Goal: Information Seeking & Learning: Compare options

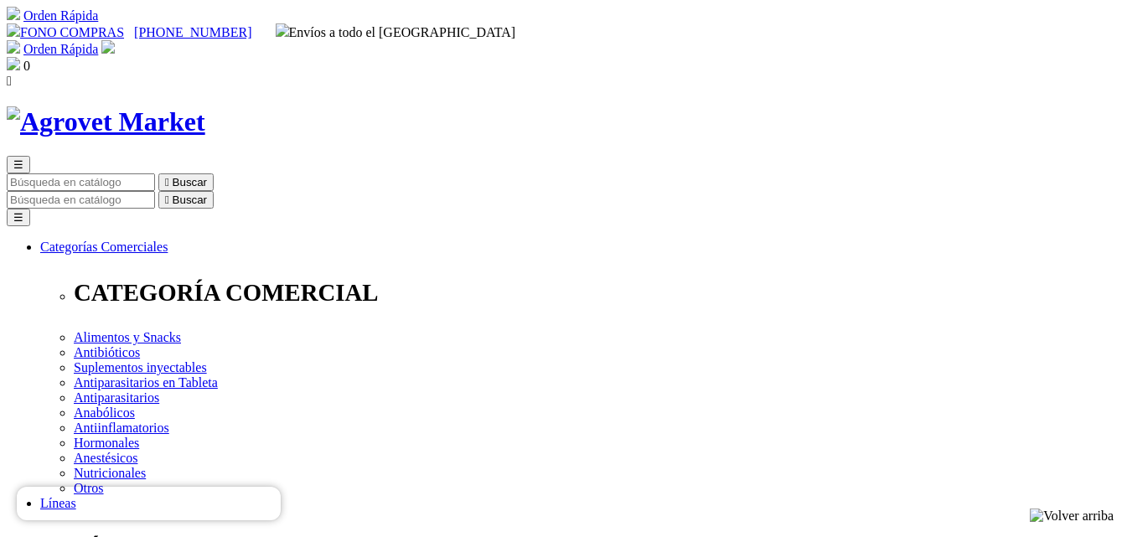
click at [155, 191] on input "Buscar" at bounding box center [81, 200] width 148 height 18
type input "respibio"
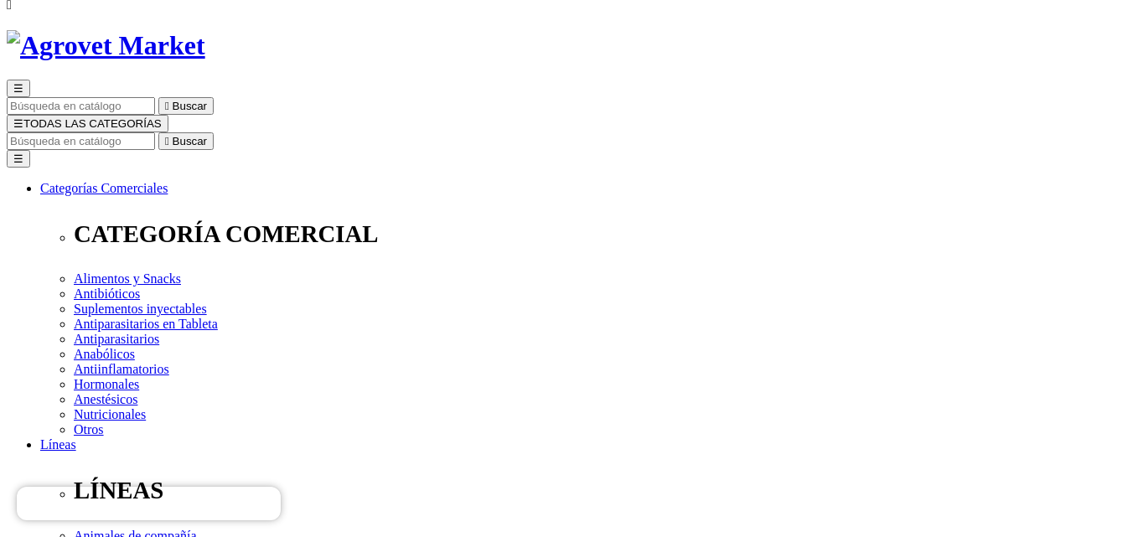
scroll to position [84, 0]
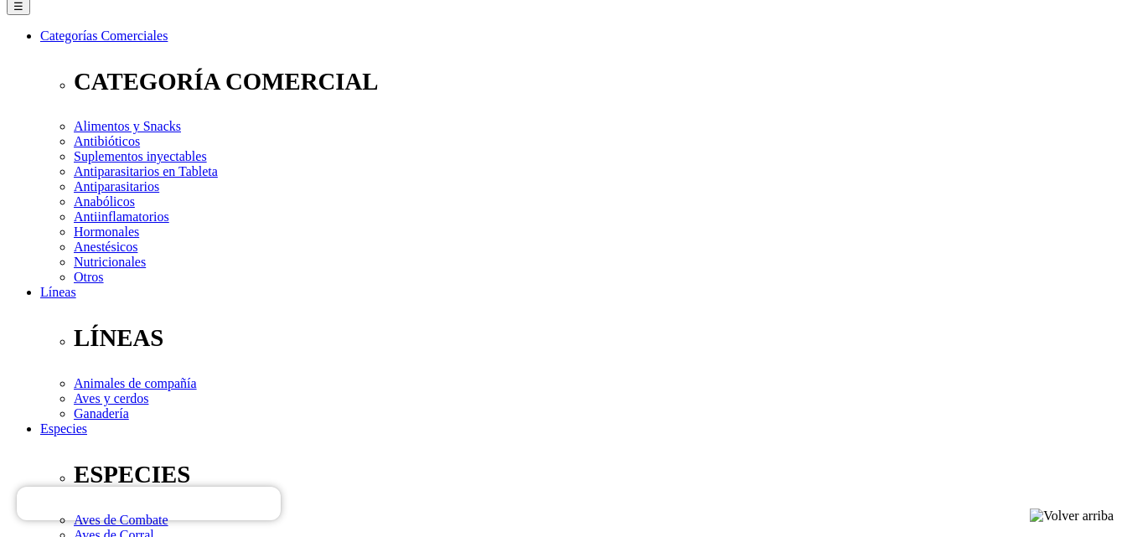
scroll to position [251, 0]
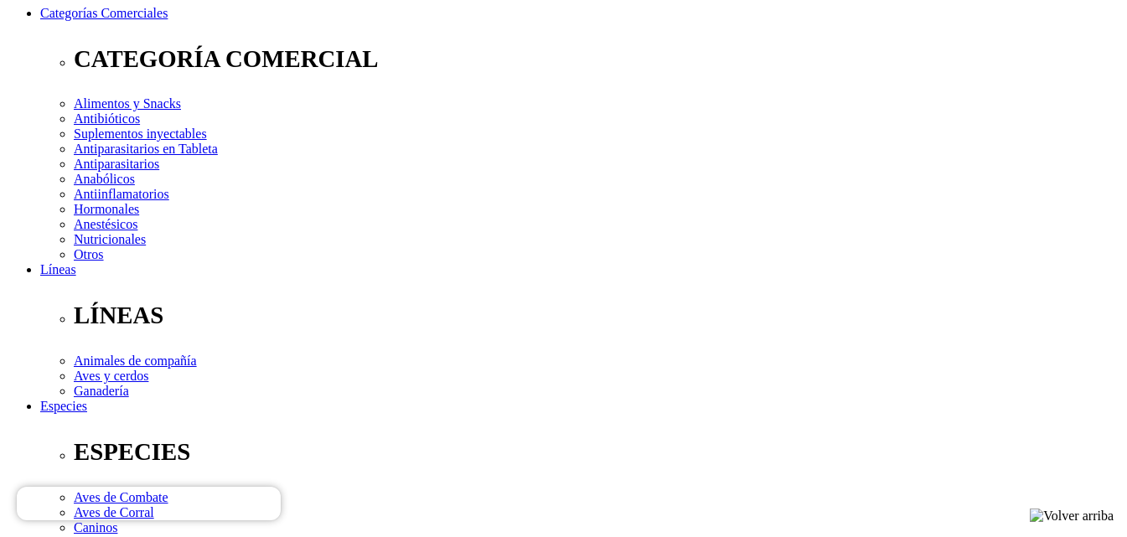
select select "4"
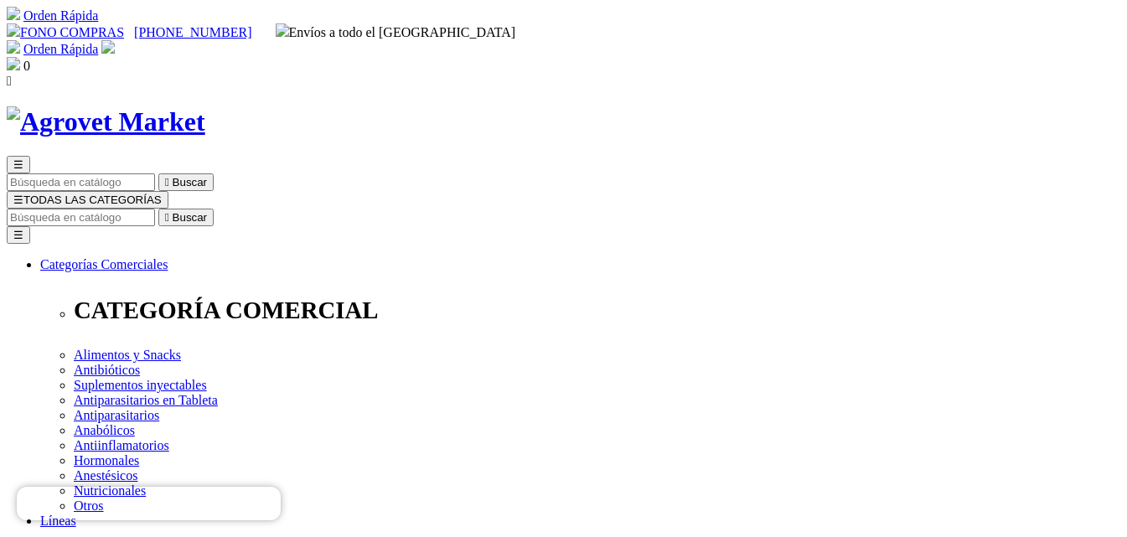
click at [155, 209] on input "Buscar" at bounding box center [81, 218] width 148 height 18
type input "tulam"
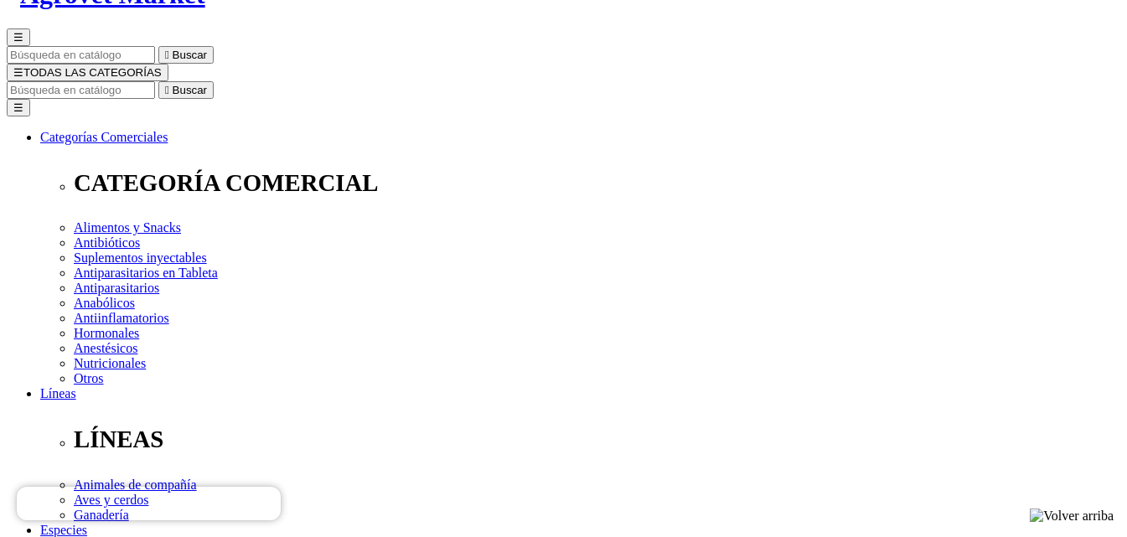
scroll to position [168, 0]
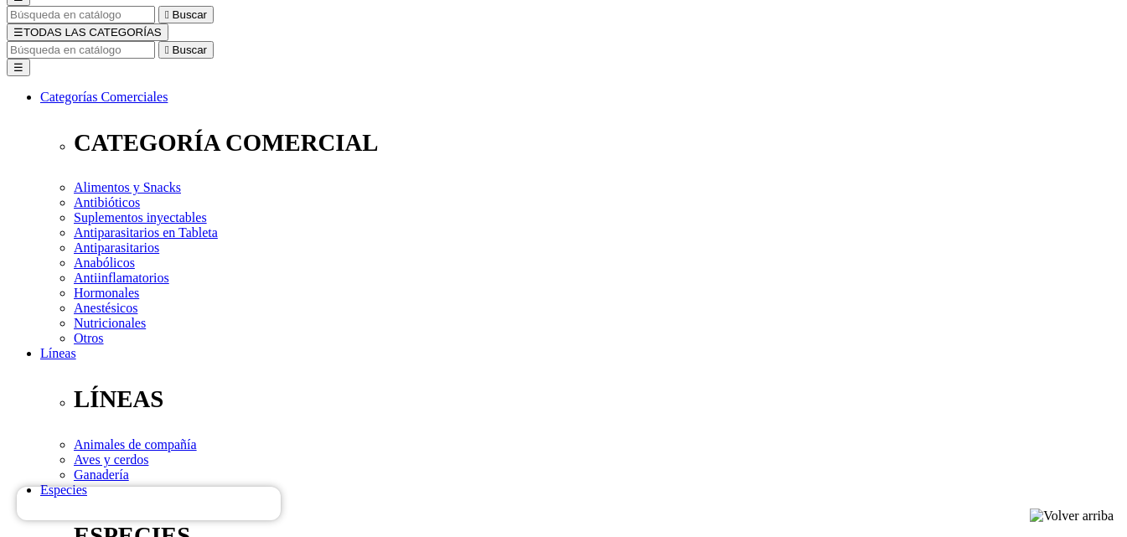
select select "3"
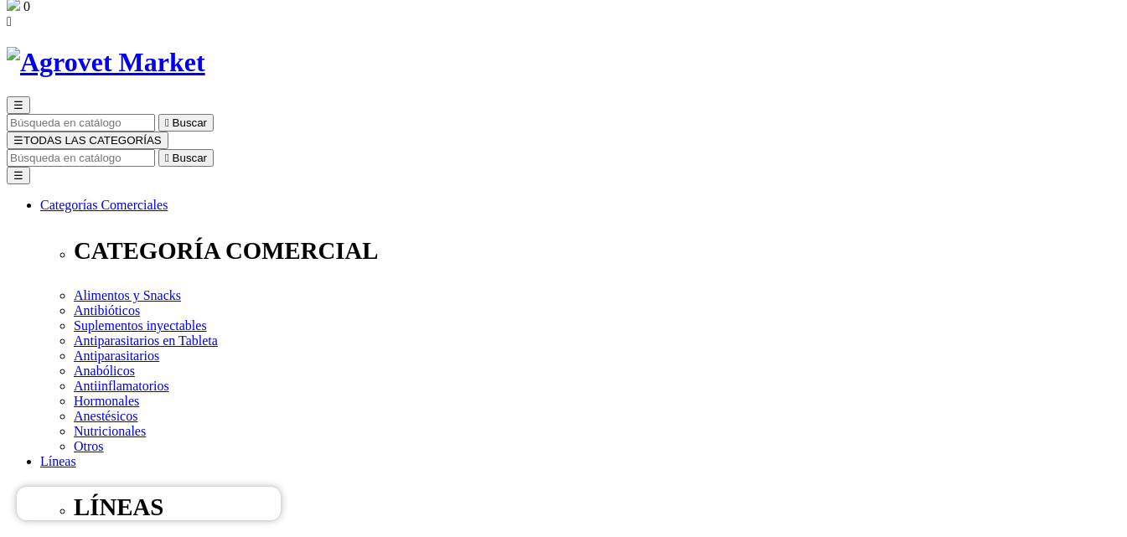
scroll to position [0, 0]
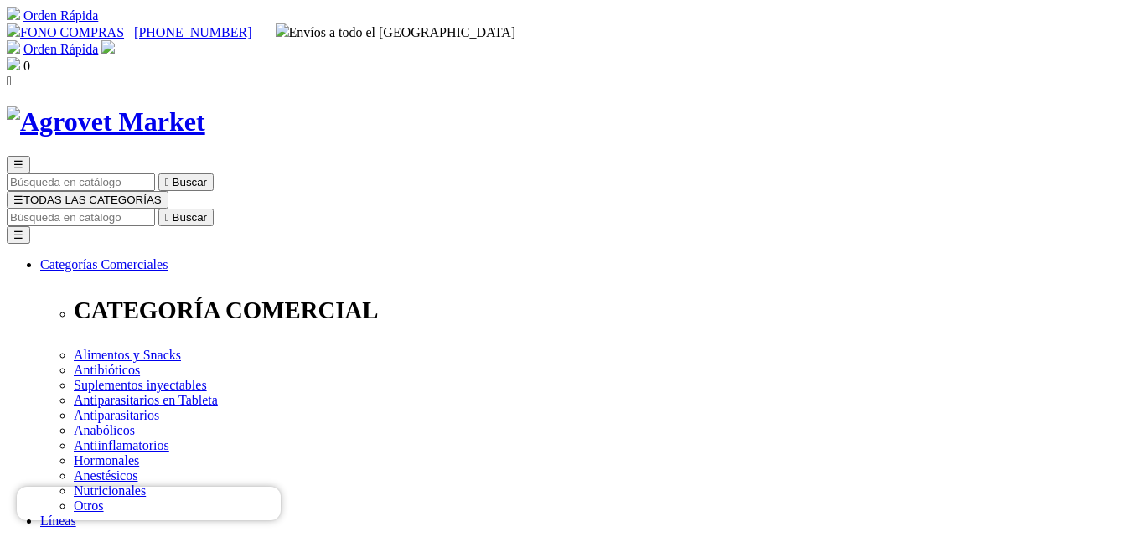
click at [155, 209] on input "Buscar" at bounding box center [81, 218] width 148 height 18
type input "hematof"
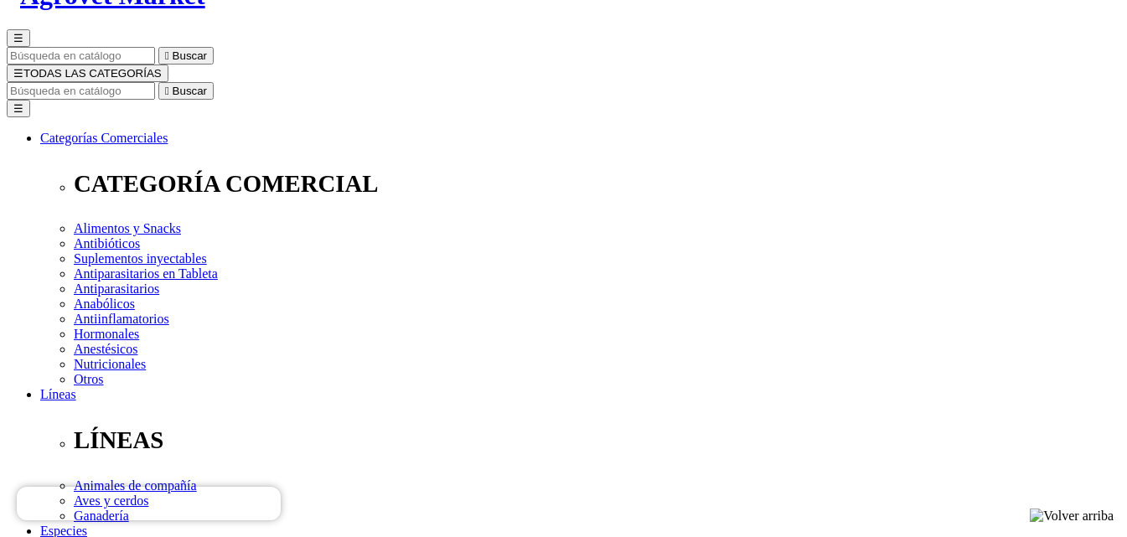
scroll to position [168, 0]
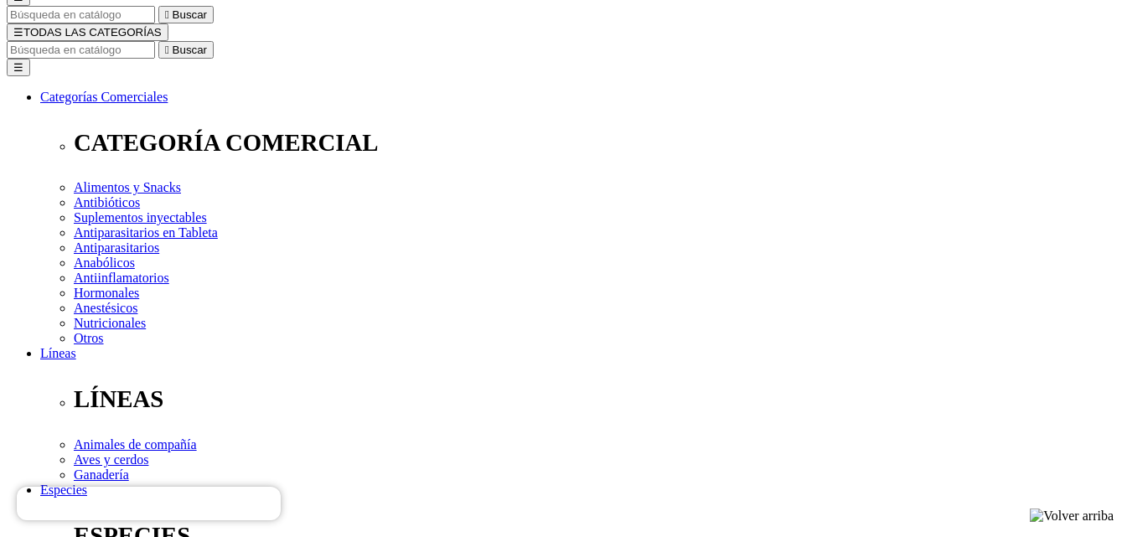
select select "5"
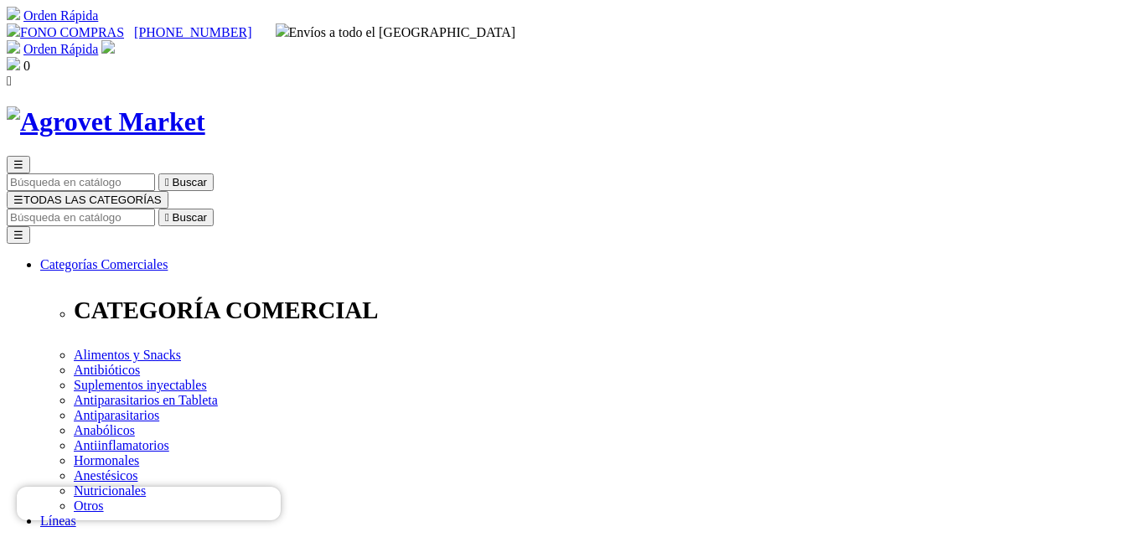
click at [155, 209] on input "Buscar" at bounding box center [81, 218] width 148 height 18
type input "febral"
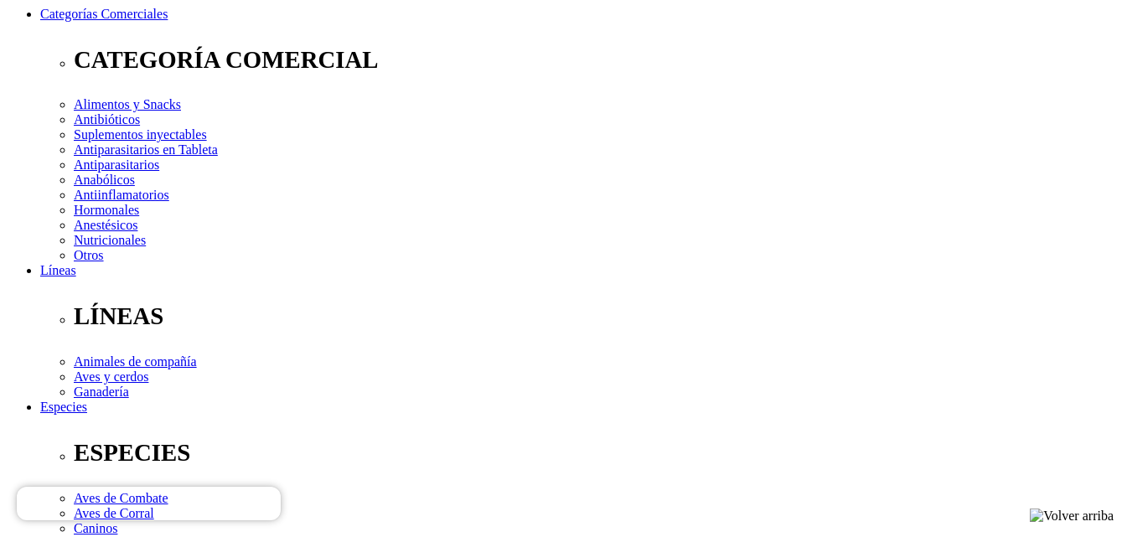
scroll to position [251, 0]
select select "4"
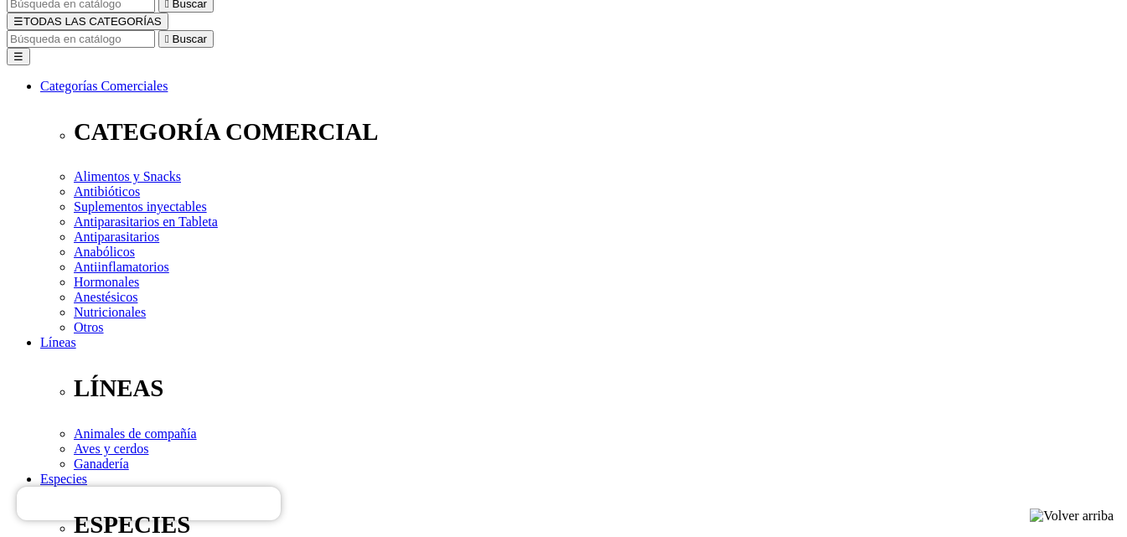
scroll to position [117, 0]
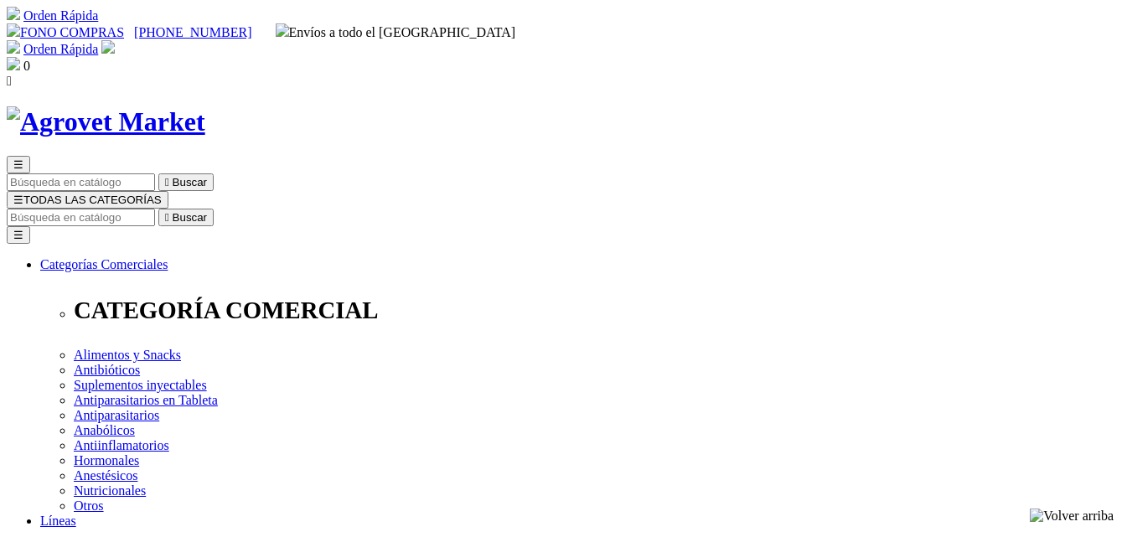
select select "4"
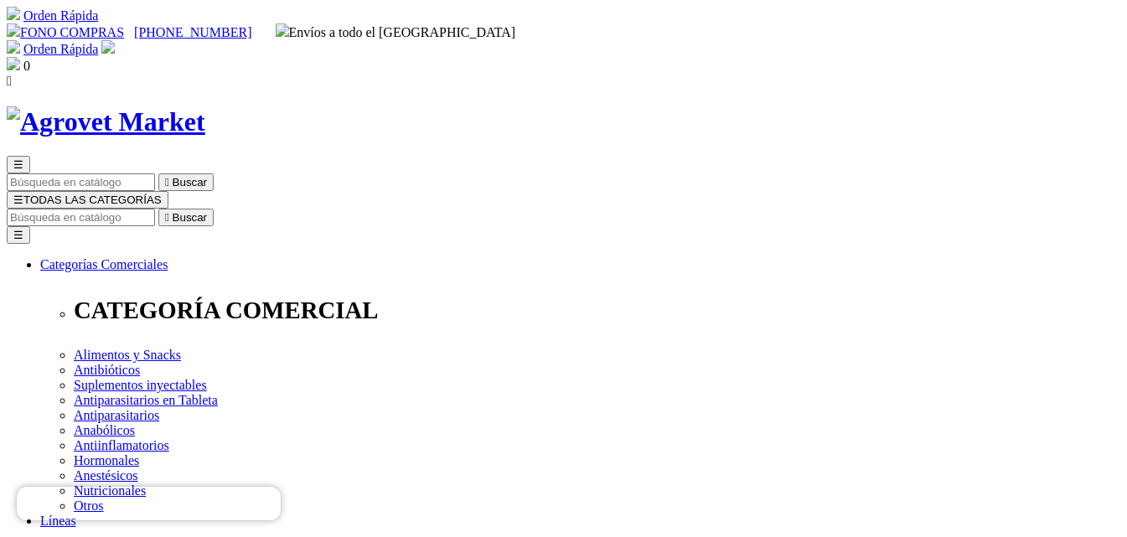
click at [155, 209] on input "Buscar" at bounding box center [81, 218] width 148 height 18
type input "pen du"
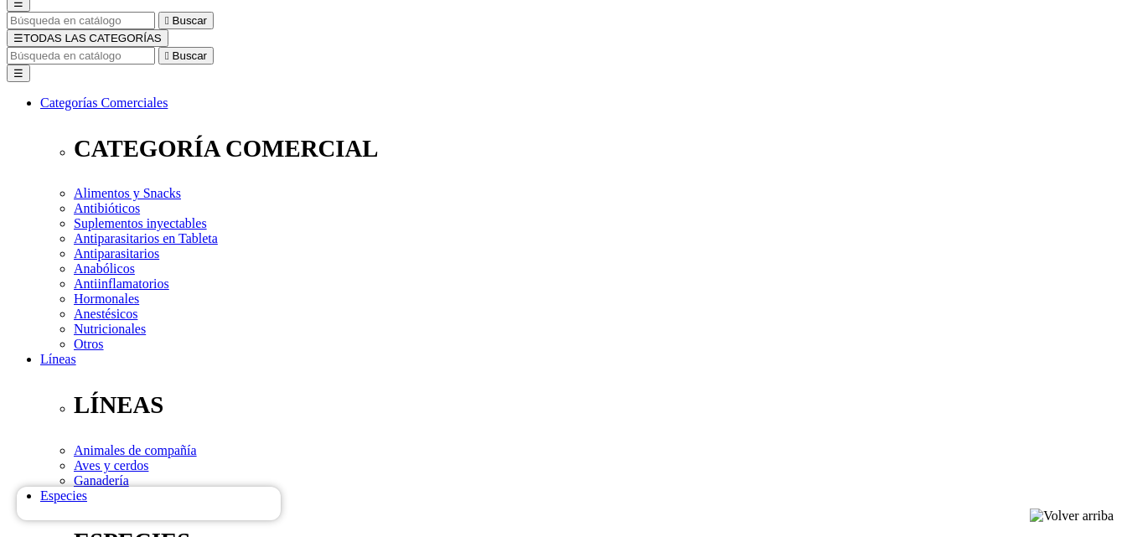
scroll to position [168, 0]
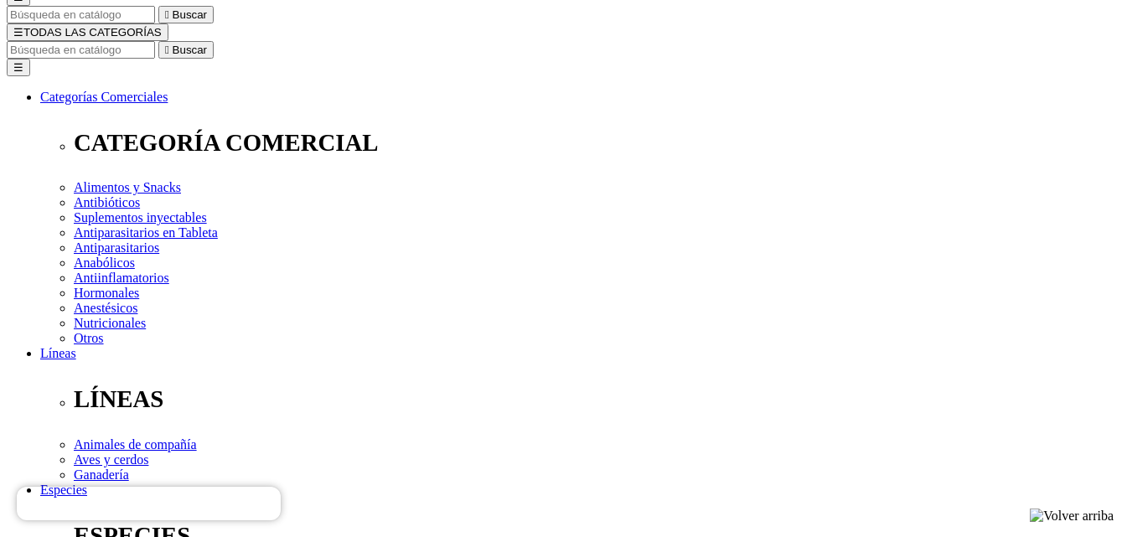
select select "5"
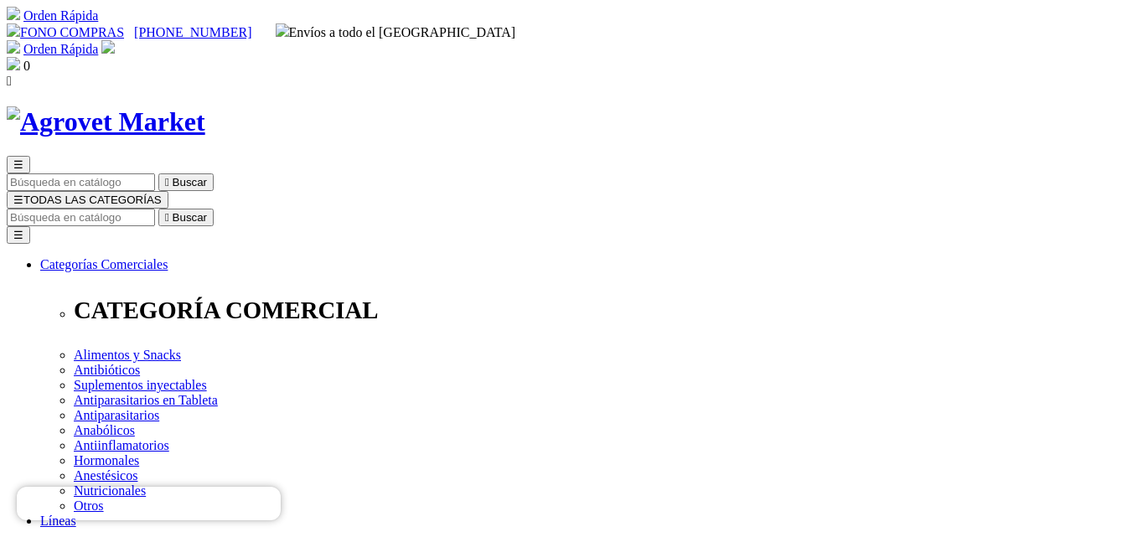
click at [155, 209] on input "Buscar" at bounding box center [81, 218] width 148 height 18
type input "pen dexa"
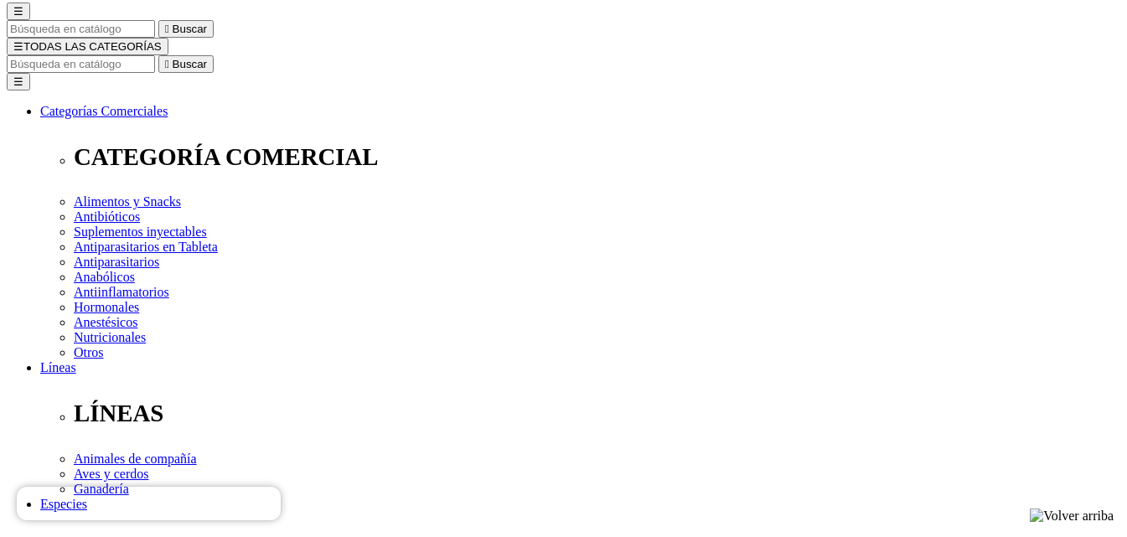
scroll to position [168, 0]
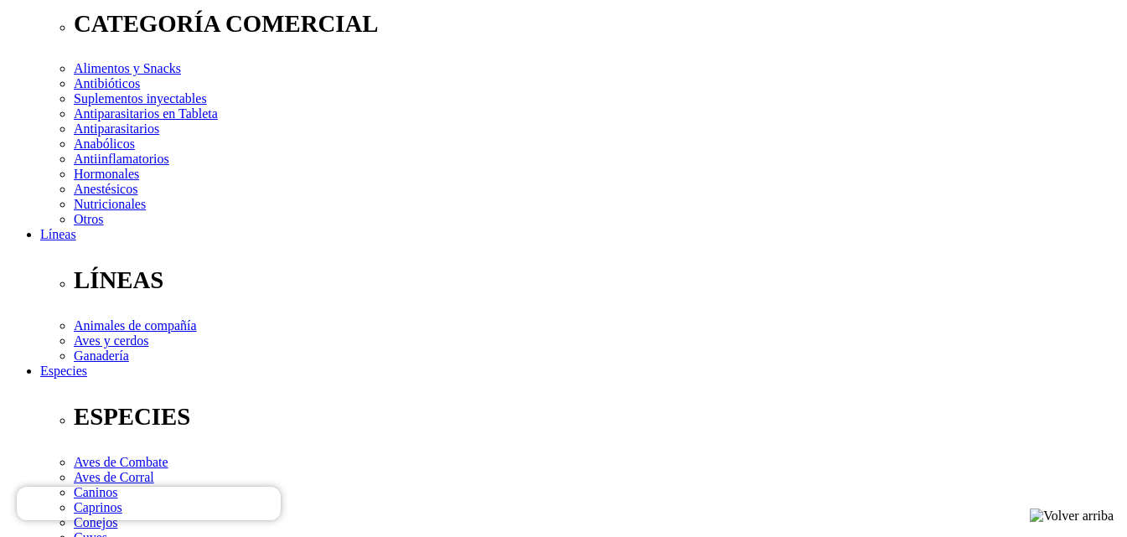
scroll to position [335, 0]
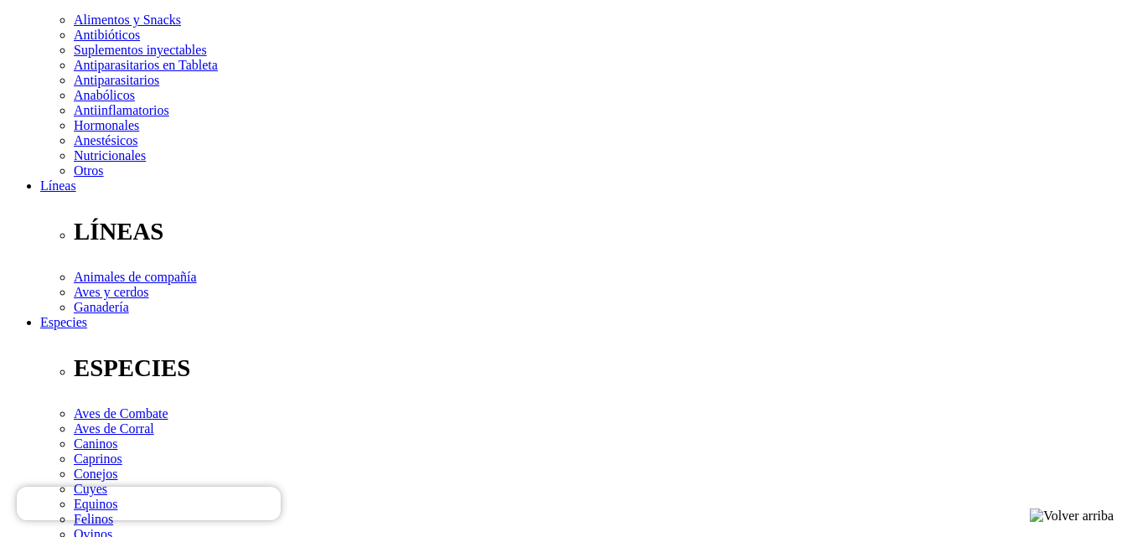
select select "4"
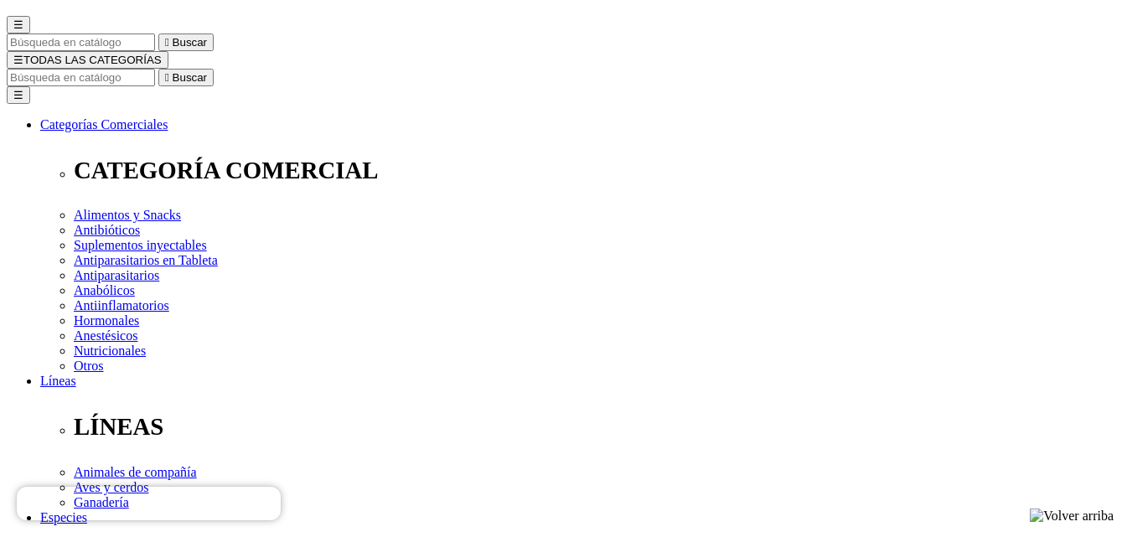
scroll to position [168, 0]
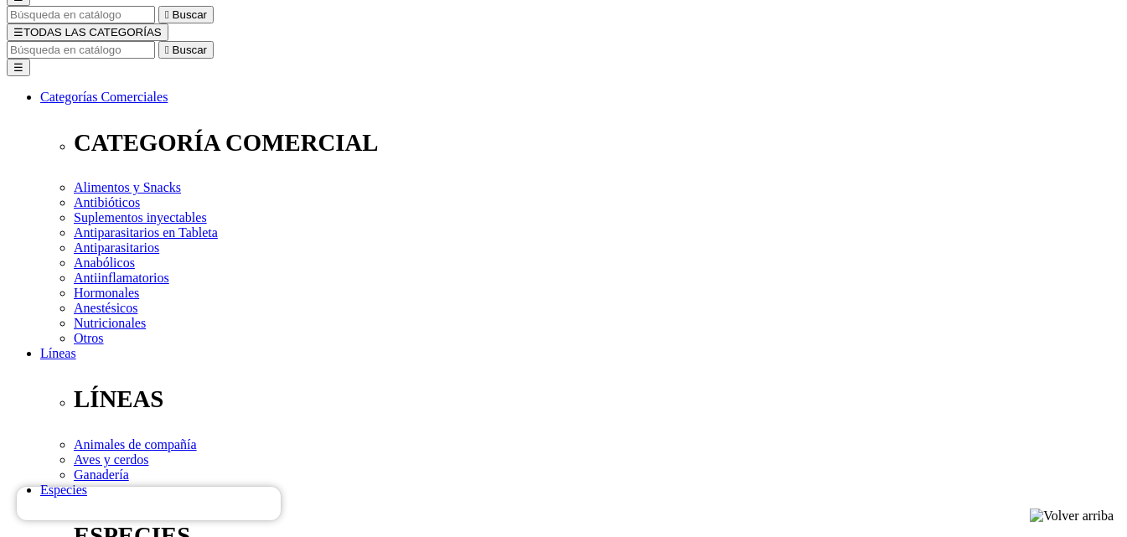
select select "3"
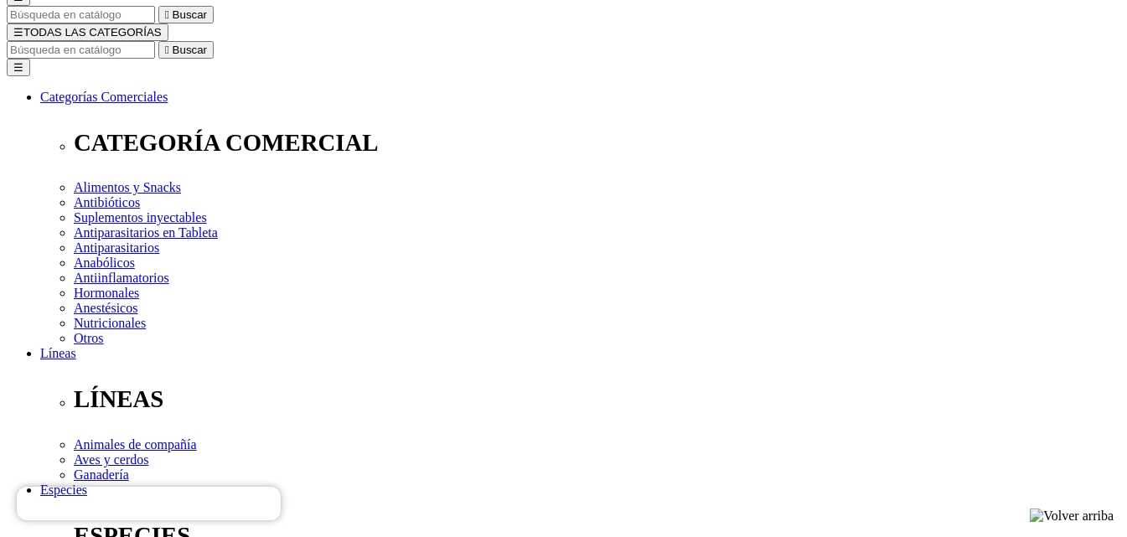
select select "4"
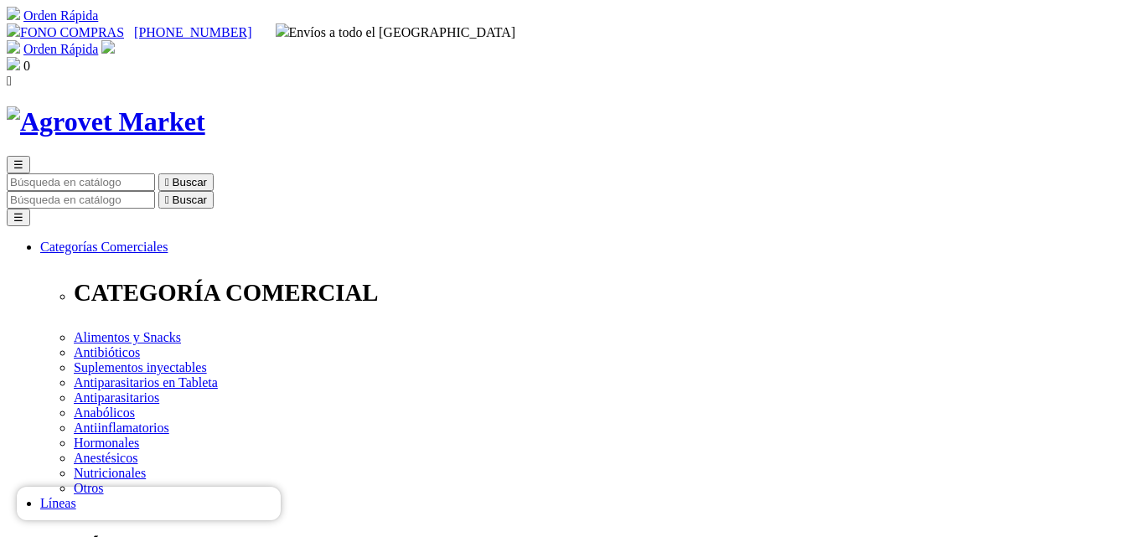
click at [155, 191] on input "Buscar" at bounding box center [81, 200] width 148 height 18
type input "respibi"
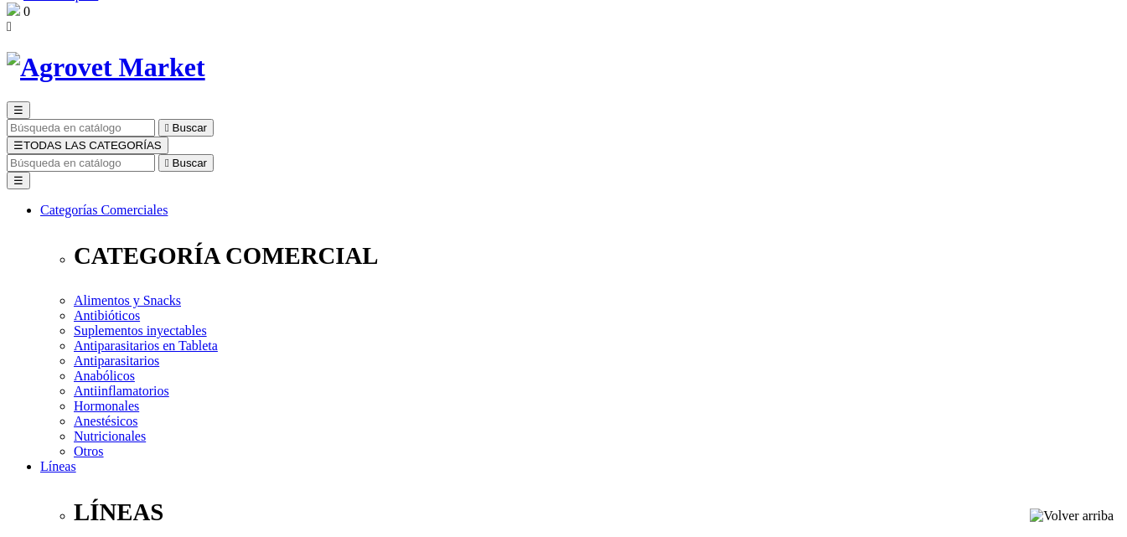
scroll to position [84, 0]
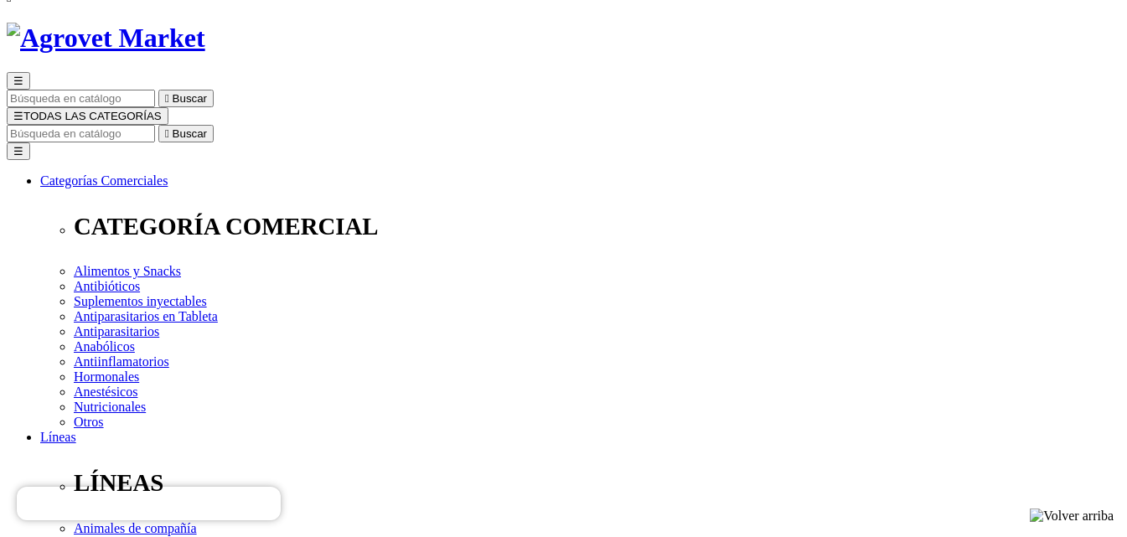
select select "4"
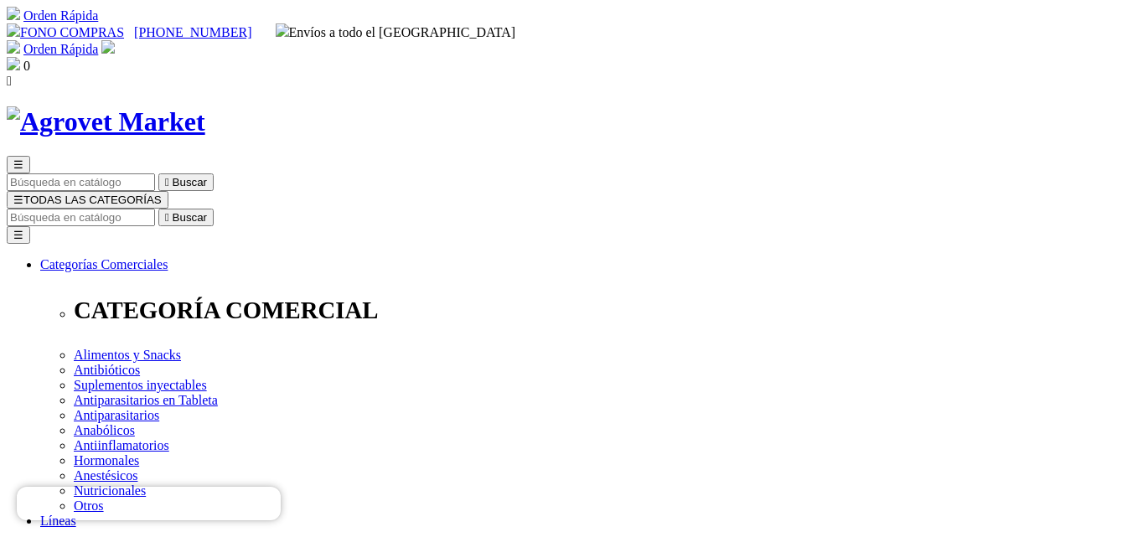
click at [155, 209] on input "Buscar" at bounding box center [81, 218] width 148 height 18
type input "tulam"
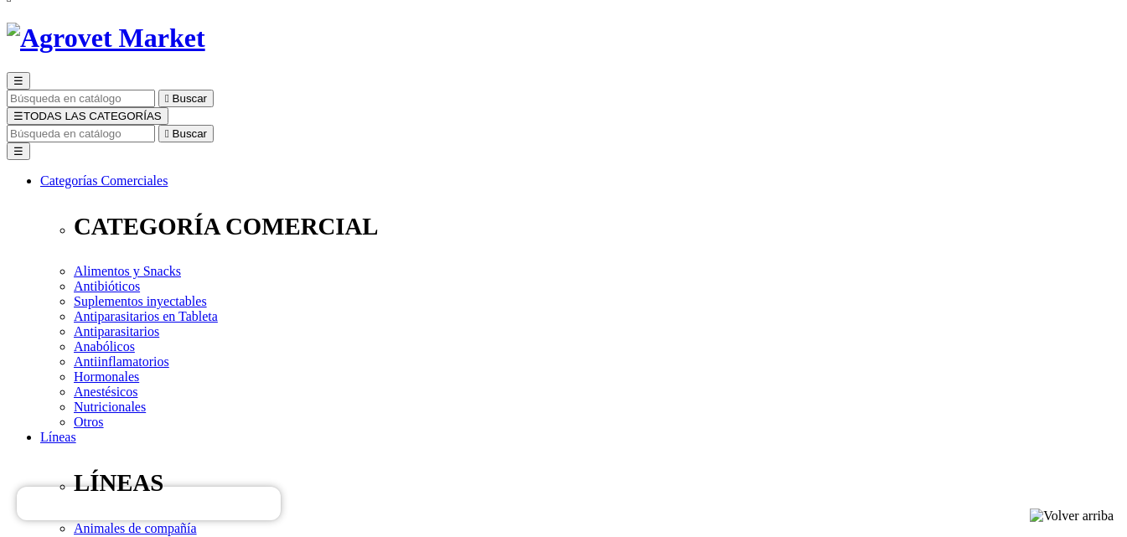
select select "330"
select select "3"
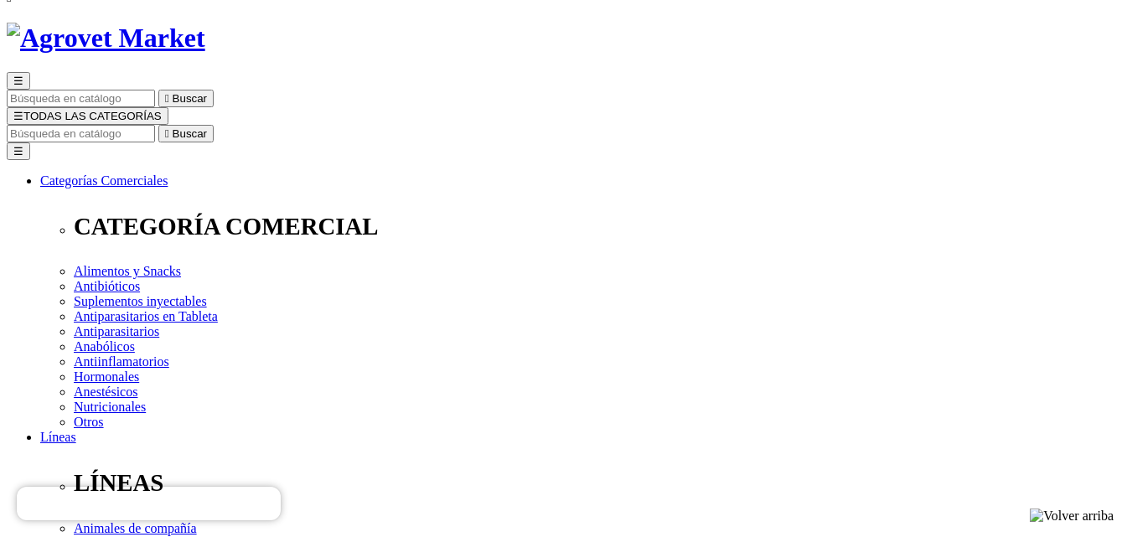
select select "3"
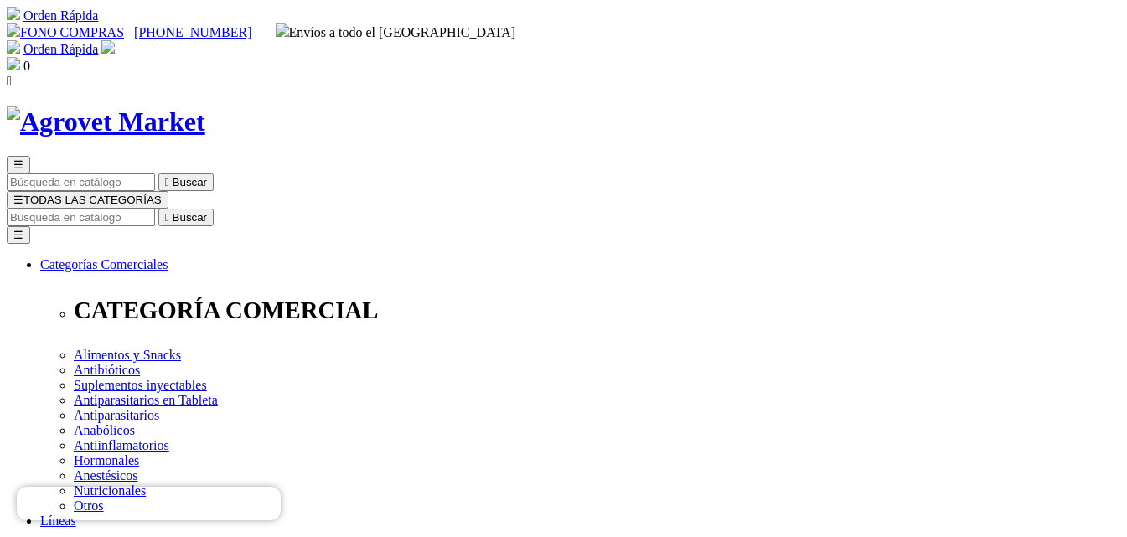
click at [155, 209] on input "Buscar" at bounding box center [81, 218] width 148 height 18
type input "hemato"
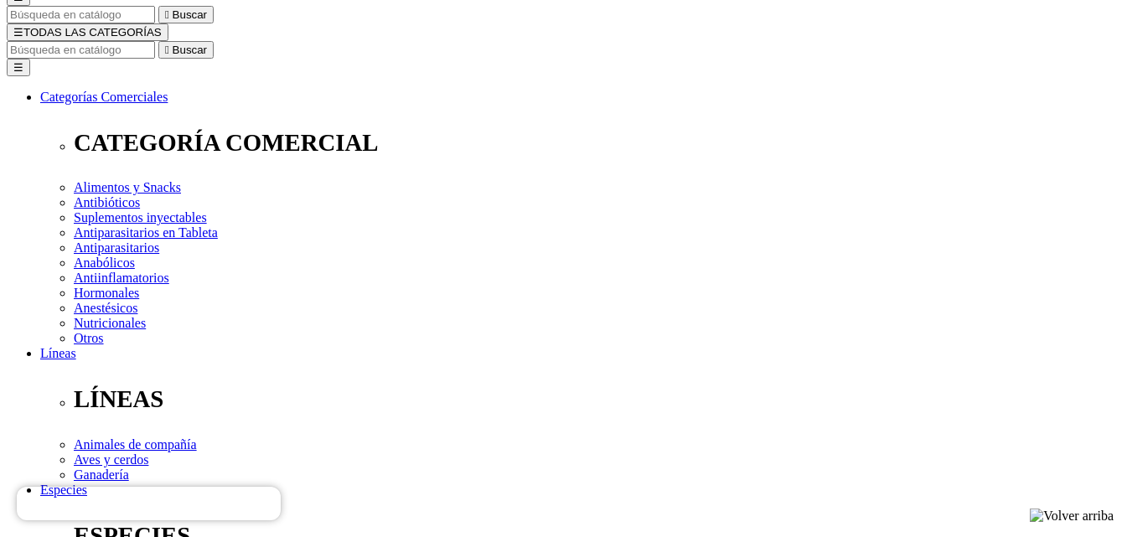
select select "5"
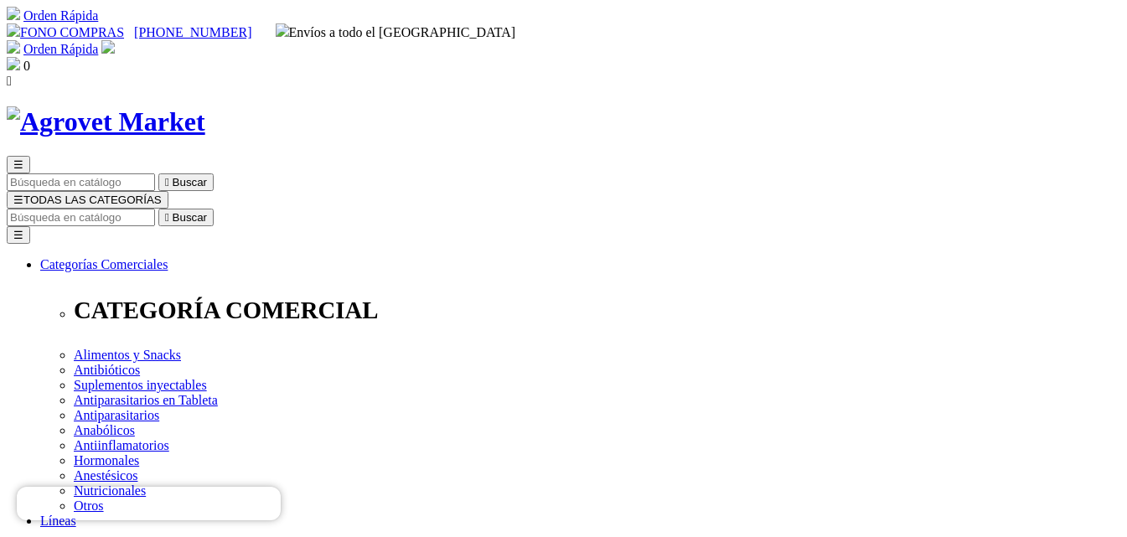
click at [155, 209] on input "Buscar" at bounding box center [81, 218] width 148 height 18
type input "pendu"
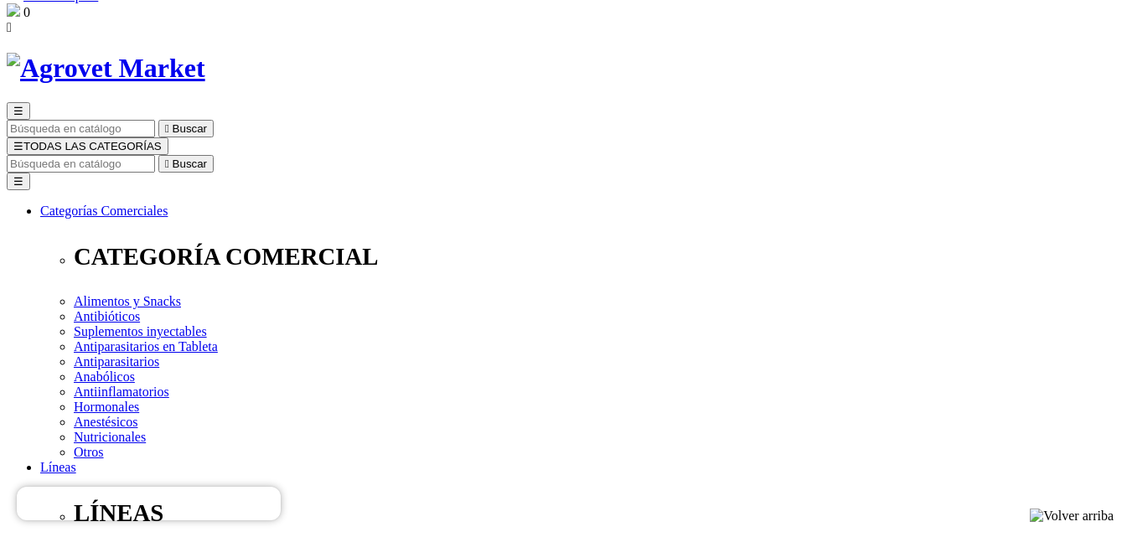
scroll to position [84, 0]
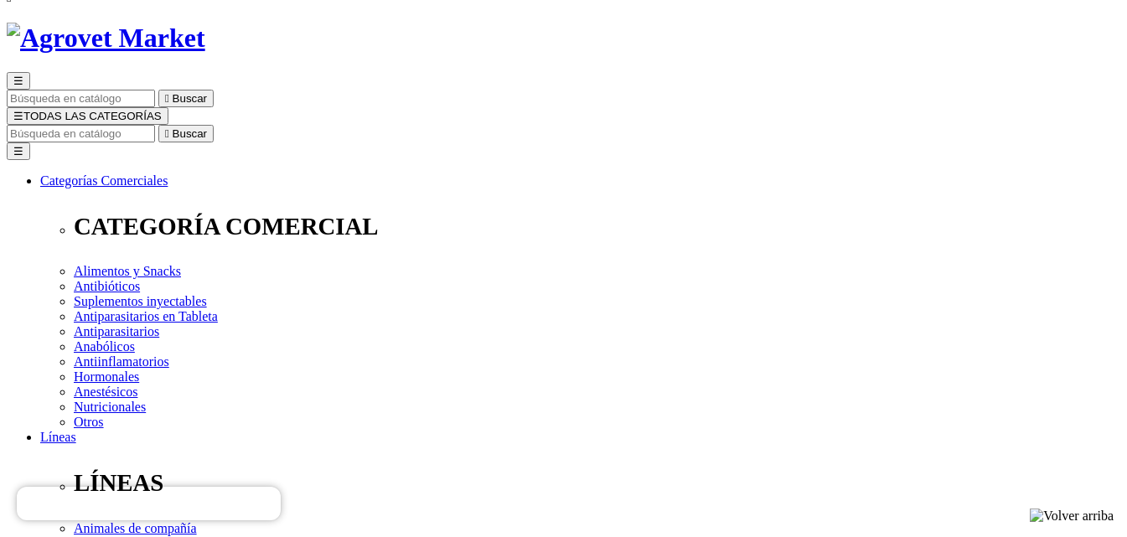
select select "5"
